Goal: Information Seeking & Learning: Find specific fact

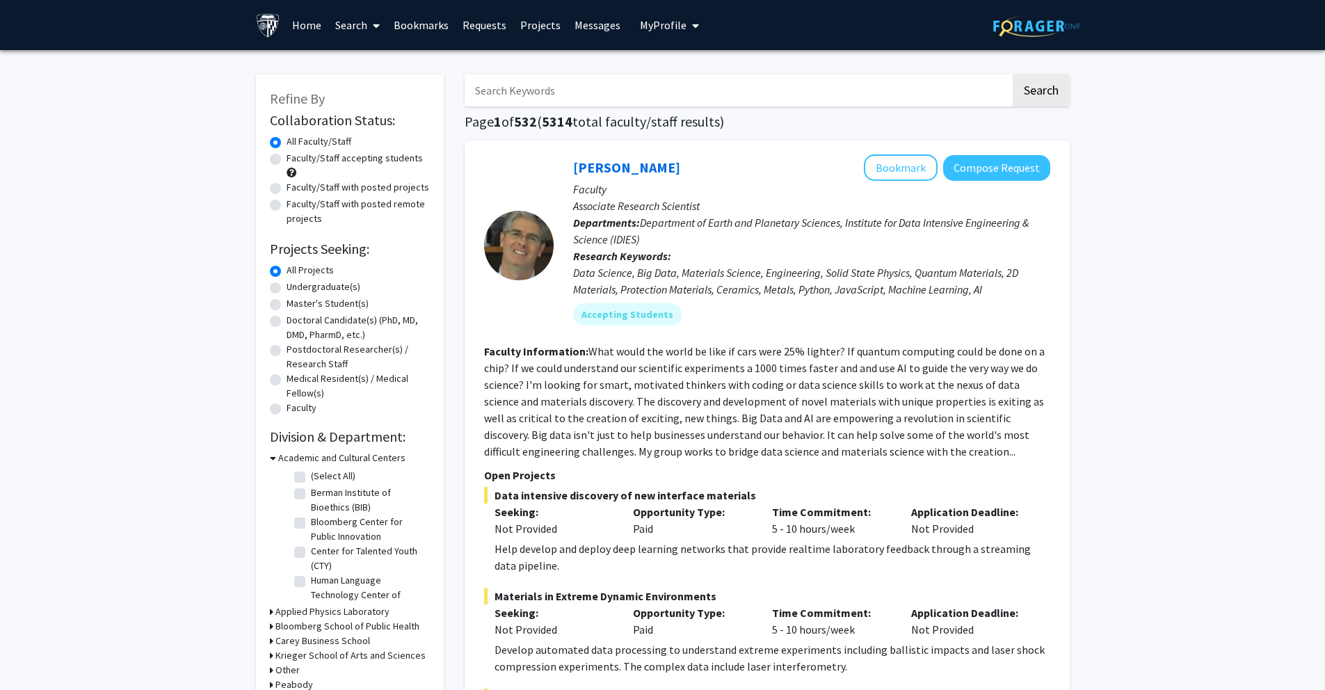
click at [602, 98] on input "Search Keywords" at bounding box center [738, 90] width 546 height 32
paste input "[PERSON_NAME]"
type input "[PERSON_NAME]"
click at [1013, 74] on button "Search" at bounding box center [1041, 90] width 57 height 32
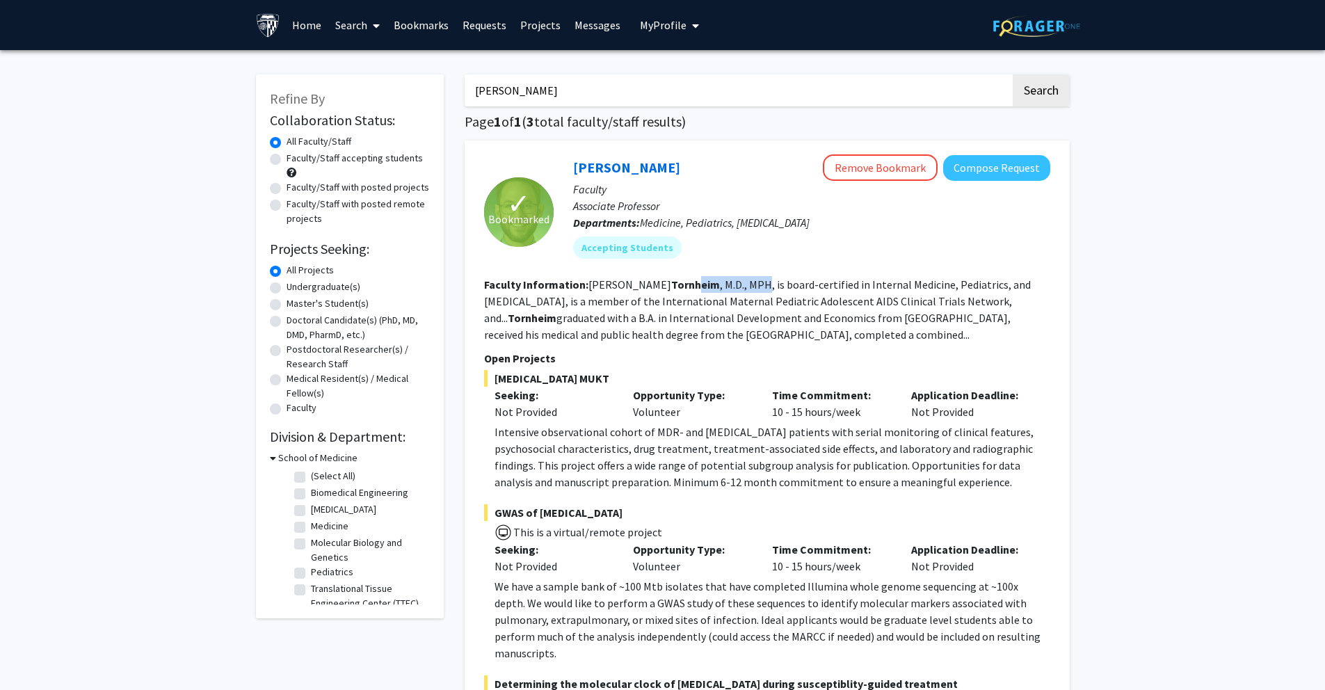
drag, startPoint x: 632, startPoint y: 286, endPoint x: 702, endPoint y: 284, distance: 69.6
click at [702, 284] on fg-read-more "[PERSON_NAME] , M.D., MPH, is board-certified in Internal Medicine, Pediatrics,…" at bounding box center [757, 309] width 547 height 64
drag, startPoint x: 569, startPoint y: 374, endPoint x: 497, endPoint y: 380, distance: 72.6
click at [497, 380] on span "[MEDICAL_DATA] MUKT" at bounding box center [767, 378] width 566 height 17
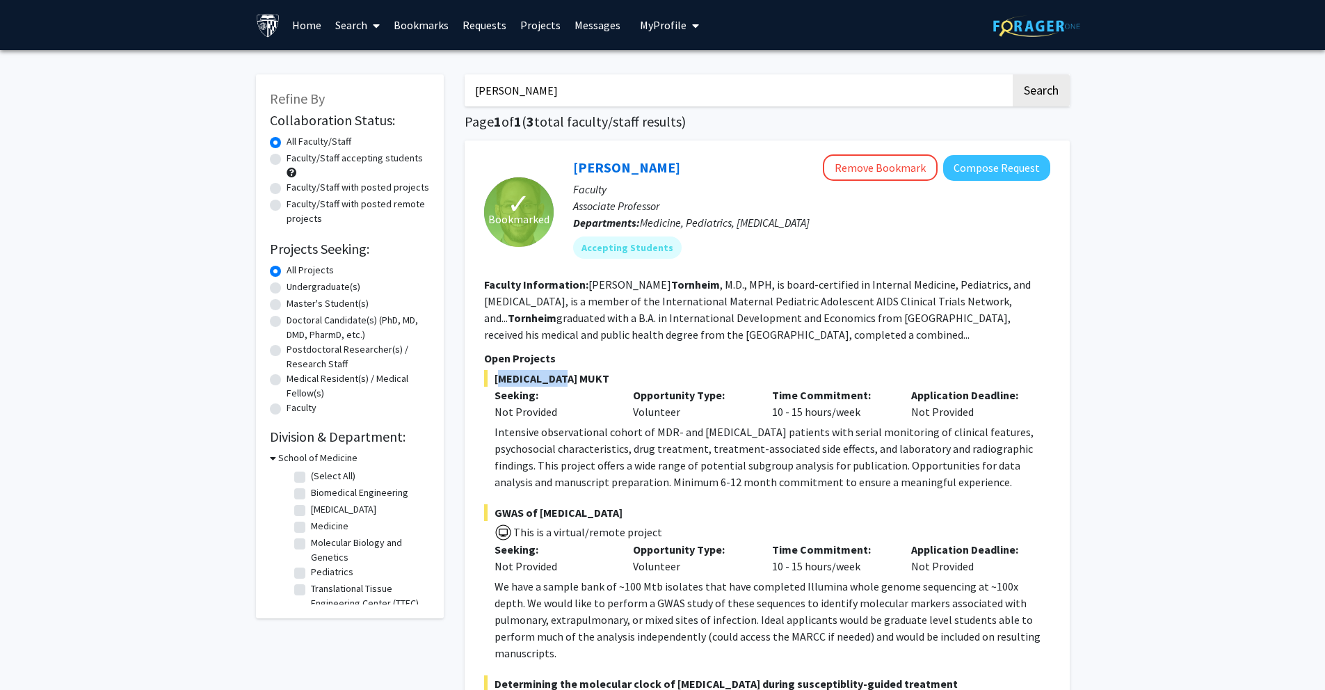
copy span "[MEDICAL_DATA] MUKT"
click at [536, 296] on fg-read-more "[PERSON_NAME] , M.D., MPH, is board-certified in Internal Medicine, Pediatrics,…" at bounding box center [757, 309] width 547 height 64
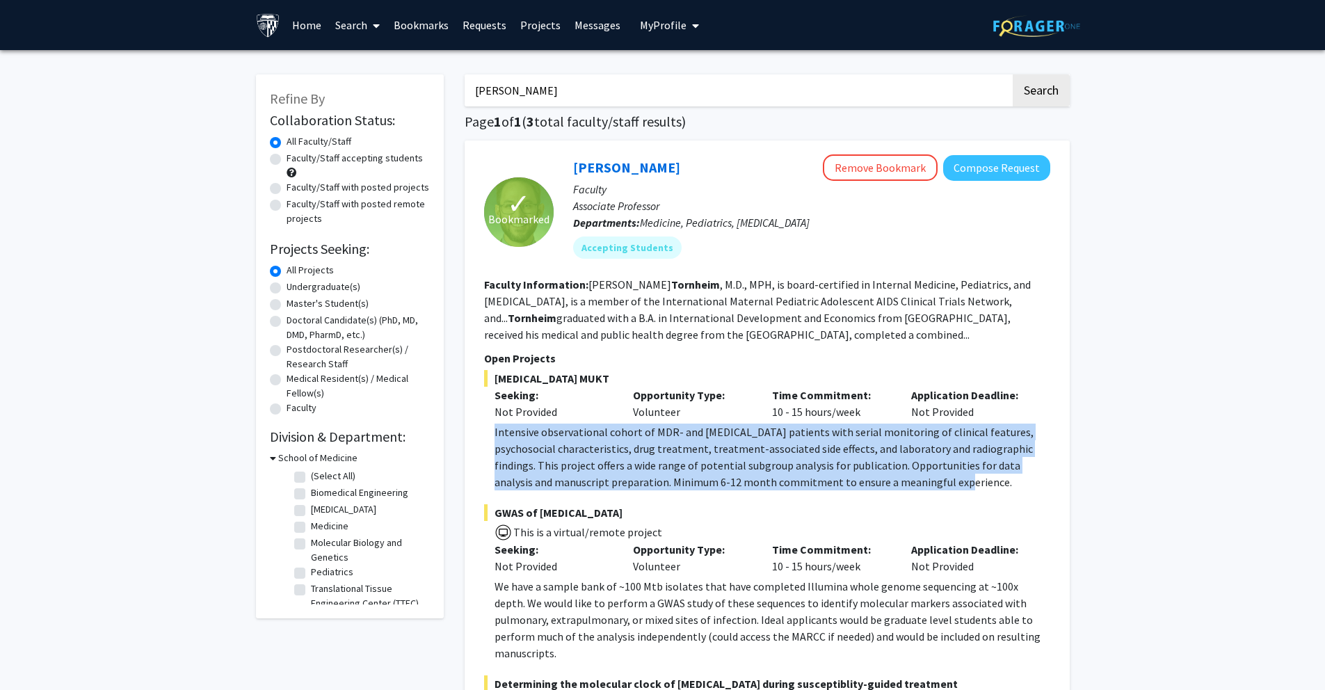
drag, startPoint x: 492, startPoint y: 436, endPoint x: 975, endPoint y: 478, distance: 484.5
click at [975, 478] on fg-read-more "Intensive observational cohort of MDR- and [MEDICAL_DATA] patients with serial …" at bounding box center [767, 457] width 566 height 67
copy p "Intensive observational cohort of MDR- and [MEDICAL_DATA] patients with serial …"
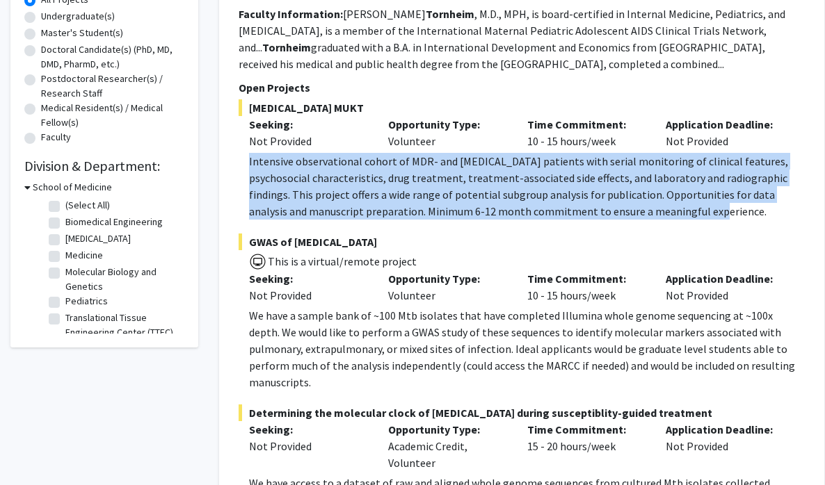
scroll to position [269, 0]
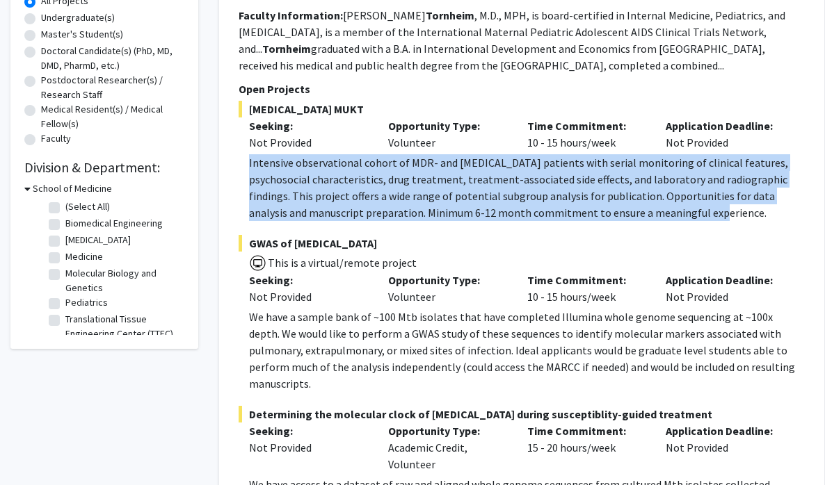
click at [458, 180] on p "Intensive observational cohort of MDR- and [MEDICAL_DATA] patients with serial …" at bounding box center [527, 187] width 556 height 67
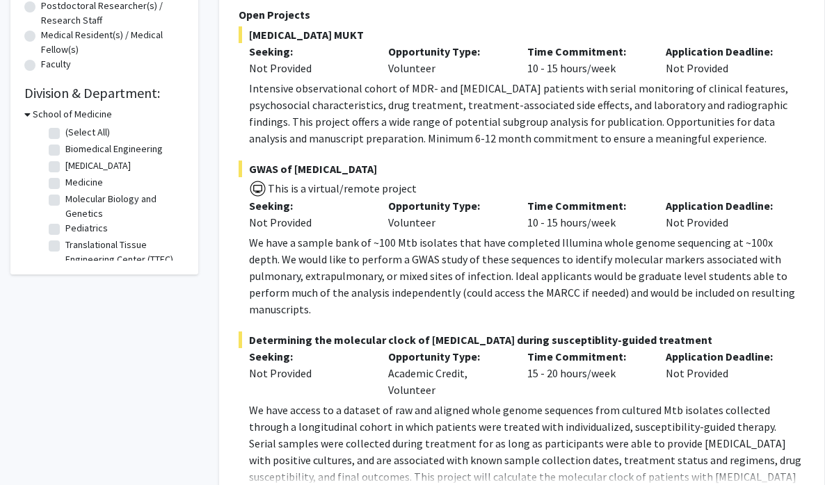
scroll to position [366, 0]
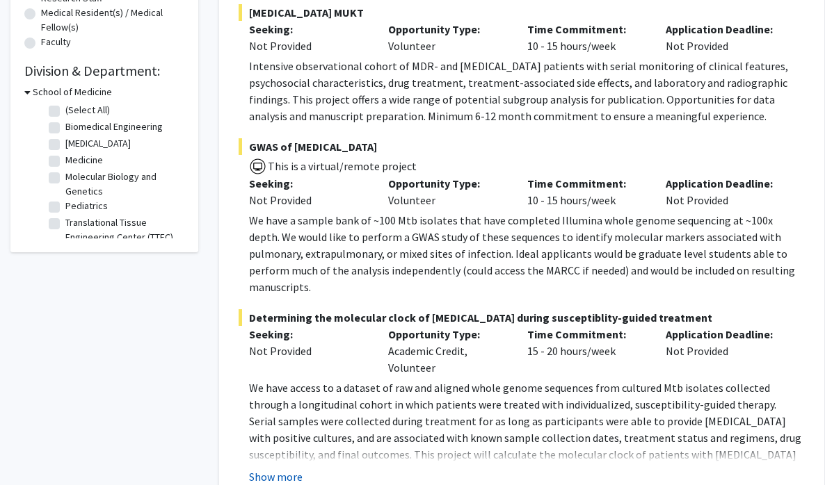
click at [277, 469] on button "Show more" at bounding box center [276, 477] width 54 height 17
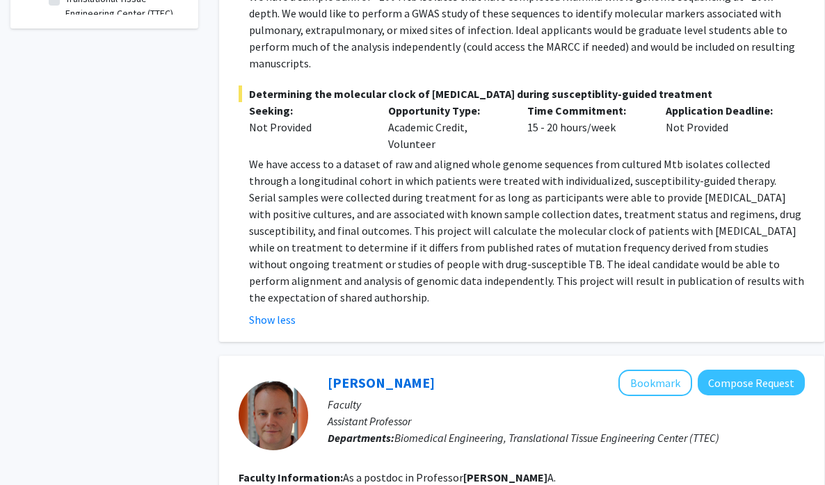
scroll to position [625, 0]
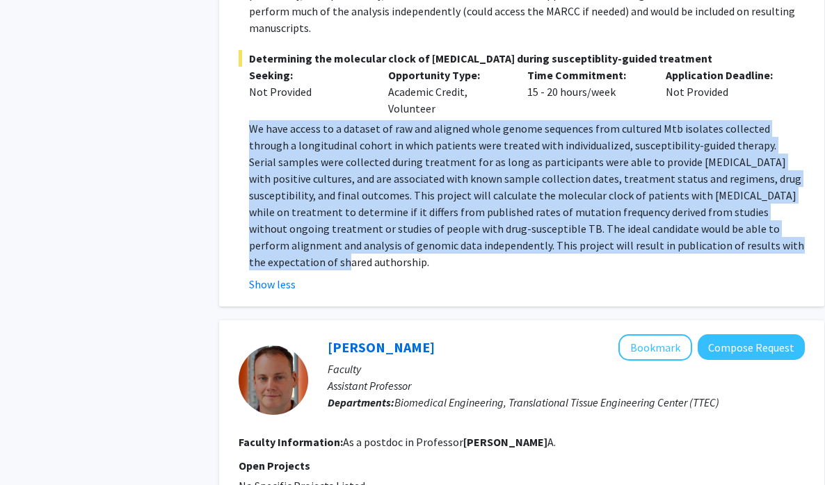
drag, startPoint x: 315, startPoint y: 125, endPoint x: 705, endPoint y: 225, distance: 402.1
click at [705, 225] on p "We have access to a dataset of raw and aligned whole genome sequences from cult…" at bounding box center [527, 195] width 556 height 150
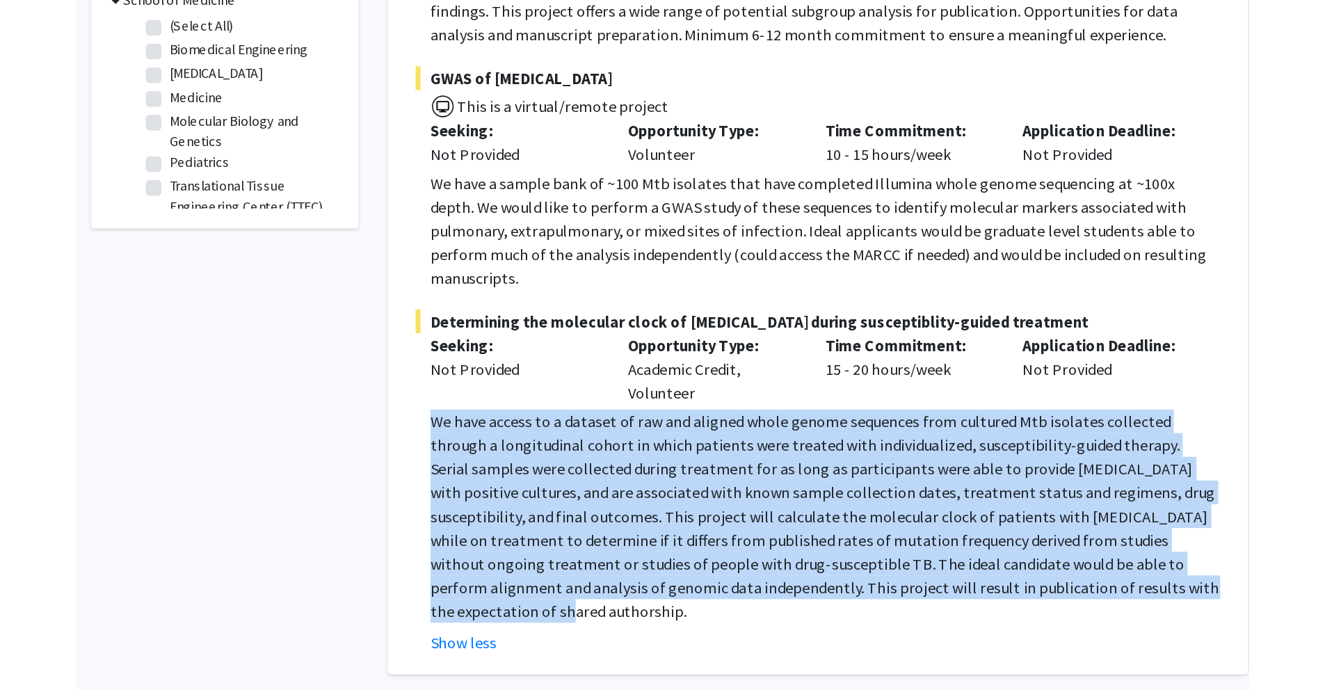
scroll to position [485, 0]
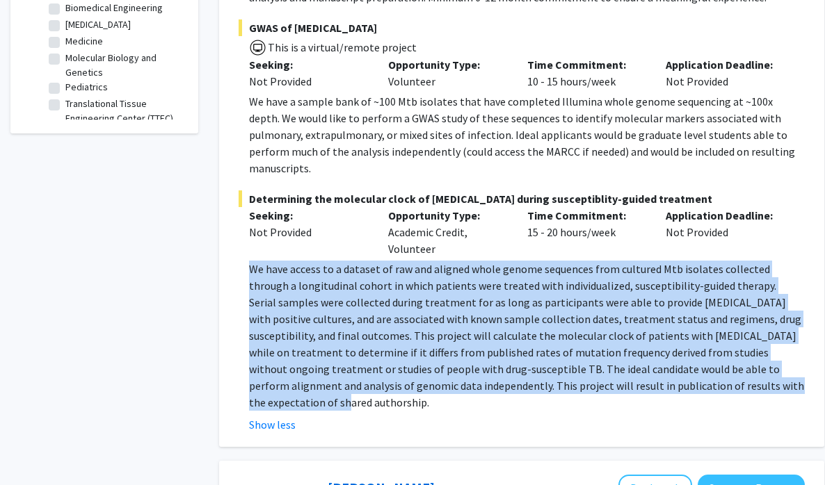
copy p "We have access to a dataset of raw and aligned whole genome sequences from cult…"
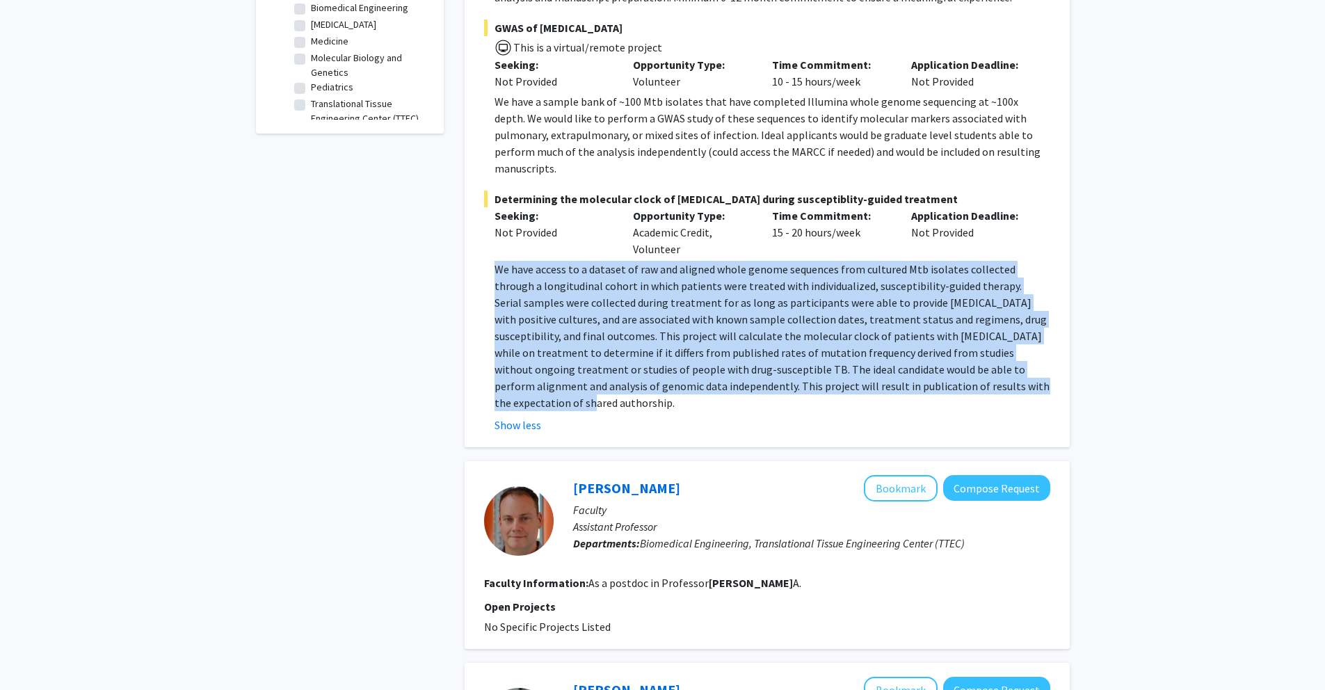
click at [618, 261] on p "We have access to a dataset of raw and aligned whole genome sequences from cult…" at bounding box center [772, 336] width 556 height 150
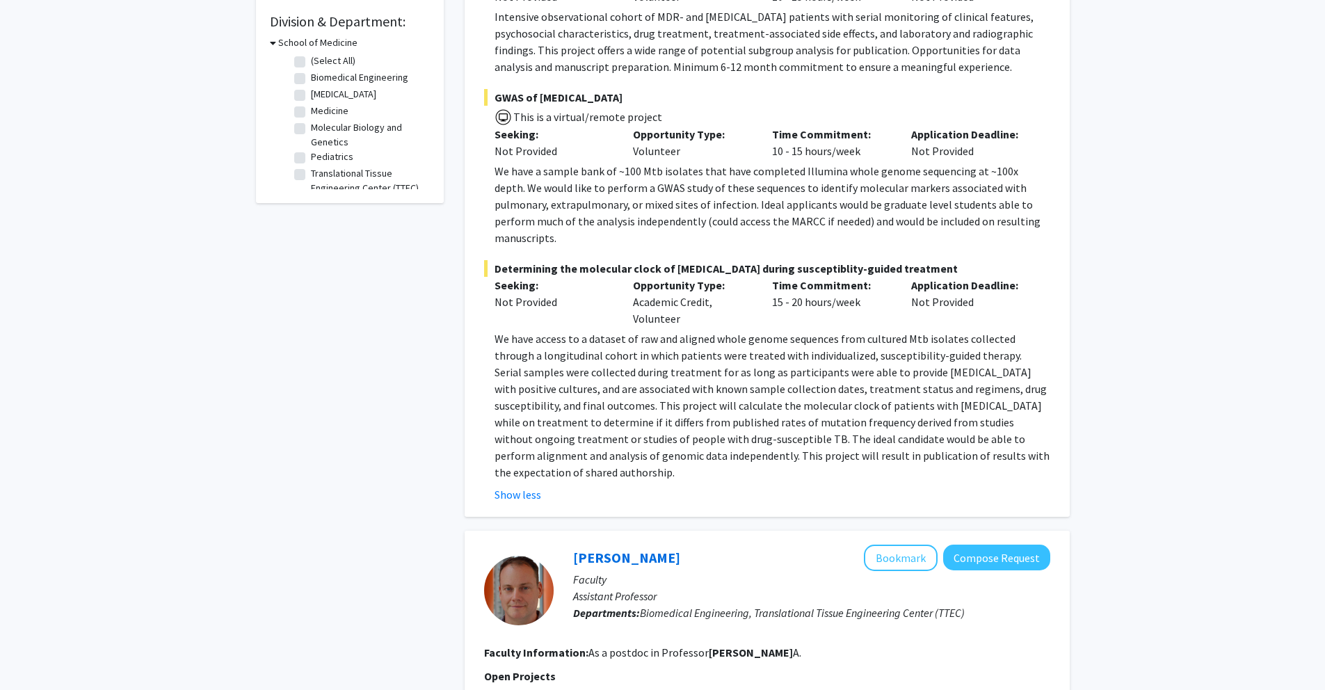
scroll to position [220, 0]
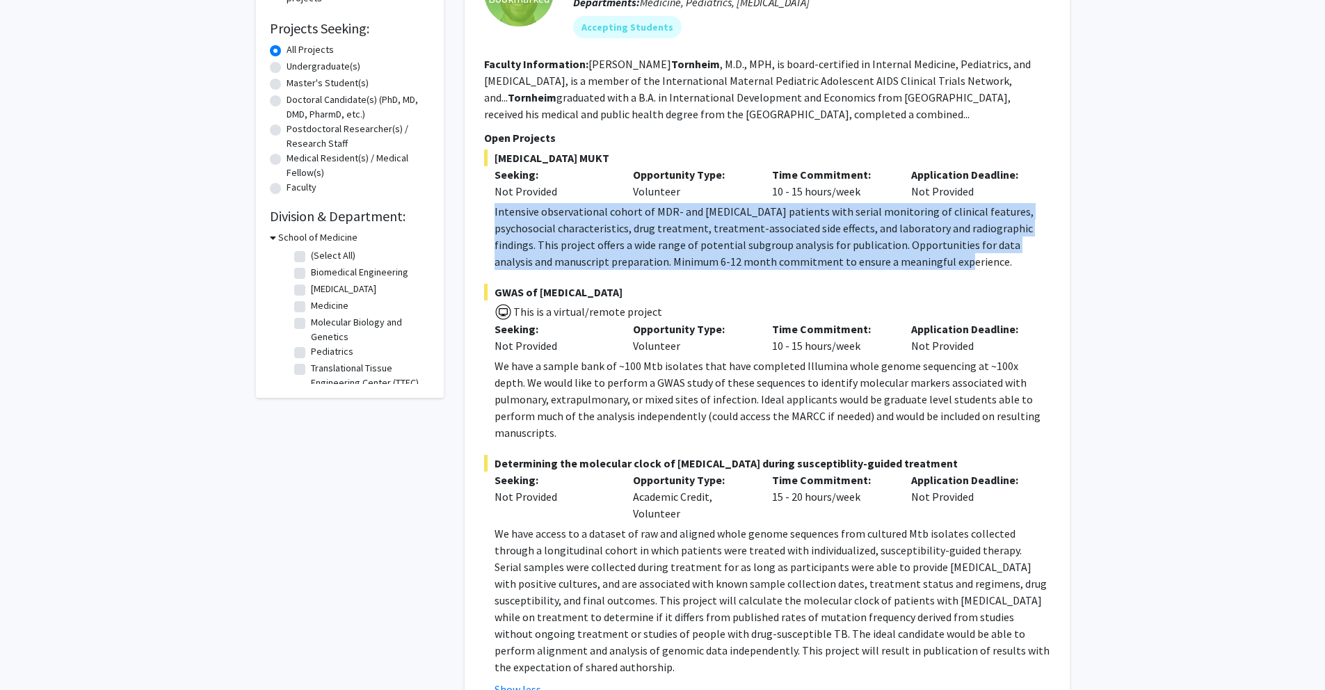
drag, startPoint x: 484, startPoint y: 208, endPoint x: 975, endPoint y: 264, distance: 494.2
click at [975, 264] on fg-read-more "Intensive observational cohort of MDR- and [MEDICAL_DATA] patients with serial …" at bounding box center [767, 236] width 566 height 67
copy p "Intensive observational cohort of MDR- and [MEDICAL_DATA] patients with serial …"
